Goal: Information Seeking & Learning: Find specific page/section

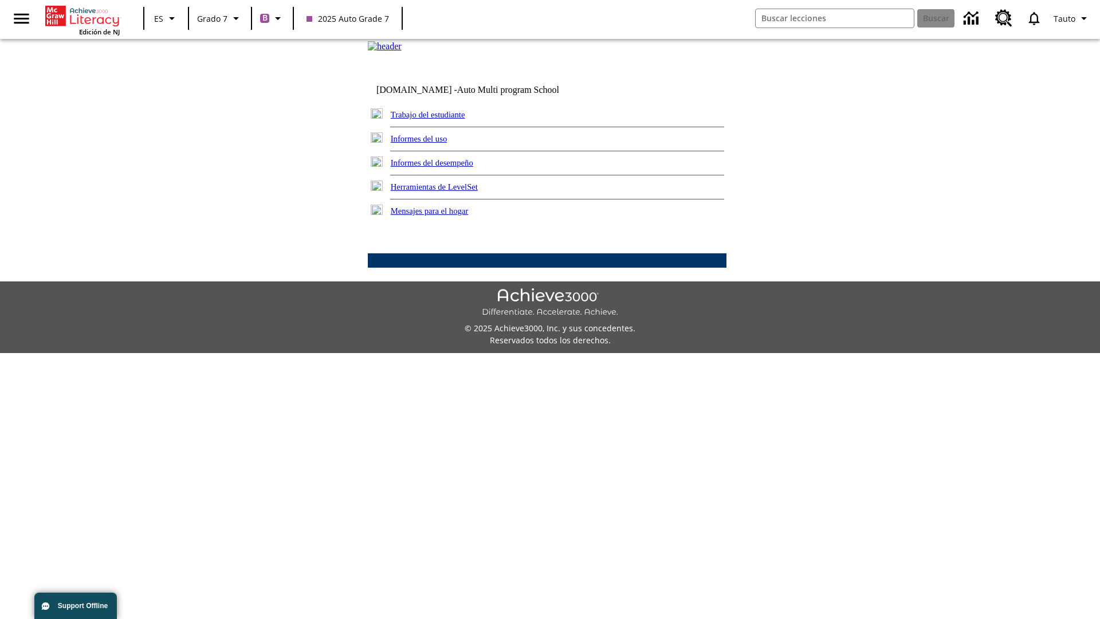
click at [441, 119] on link "Trabajo del estudiante" at bounding box center [428, 114] width 74 height 9
click at [0, 0] on link "Correo electrónico" at bounding box center [0, 0] width 0 height 0
